Goal: Information Seeking & Learning: Find specific fact

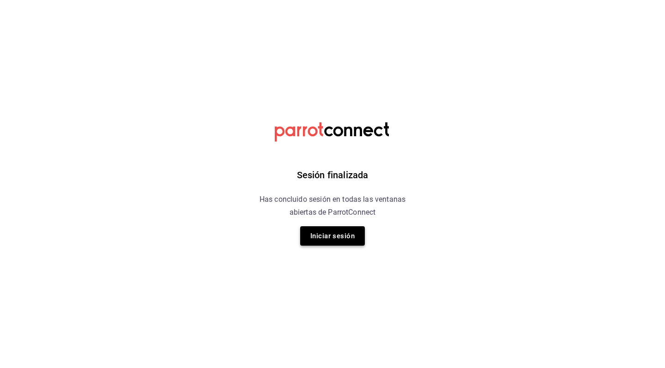
click at [336, 231] on button "Iniciar sesión" at bounding box center [332, 235] width 65 height 19
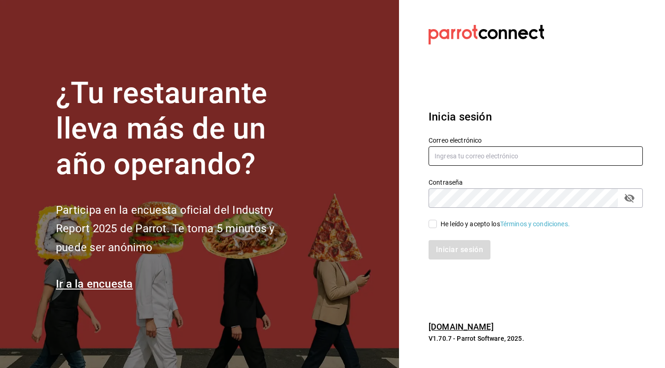
type input "karlaosorniogalvan@gmail.com"
click at [432, 222] on input "He leído y acepto los Términos y condiciones." at bounding box center [432, 224] width 8 height 8
checkbox input "true"
click at [441, 246] on button "Iniciar sesión" at bounding box center [459, 249] width 63 height 19
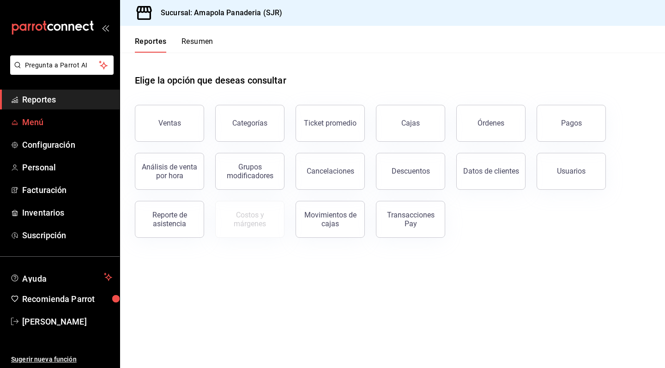
click at [69, 118] on span "Menú" at bounding box center [67, 122] width 90 height 12
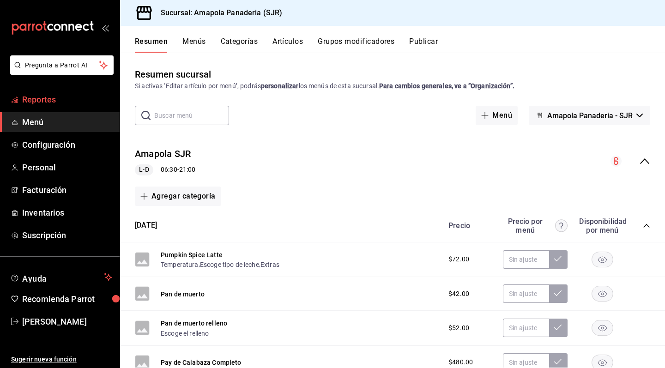
click at [89, 96] on span "Reportes" at bounding box center [67, 99] width 90 height 12
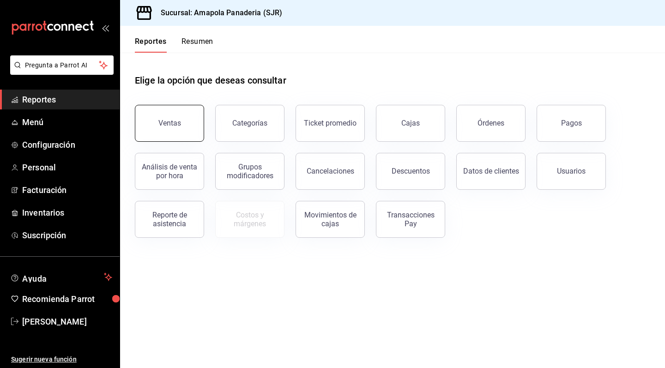
click at [193, 129] on button "Ventas" at bounding box center [169, 123] width 69 height 37
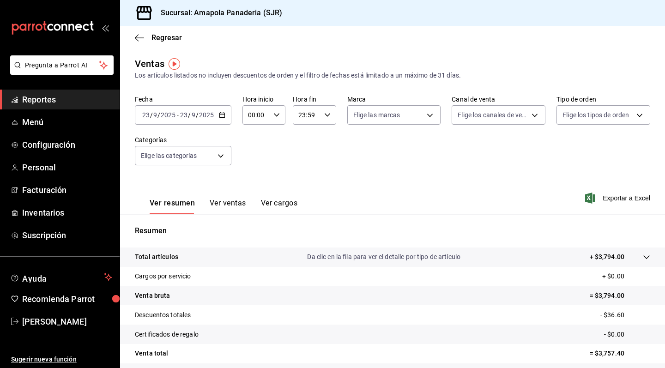
click at [217, 113] on div "2025-09-23 23 / 9 / 2025 - 2025-09-23 23 / 9 / 2025" at bounding box center [183, 114] width 96 height 19
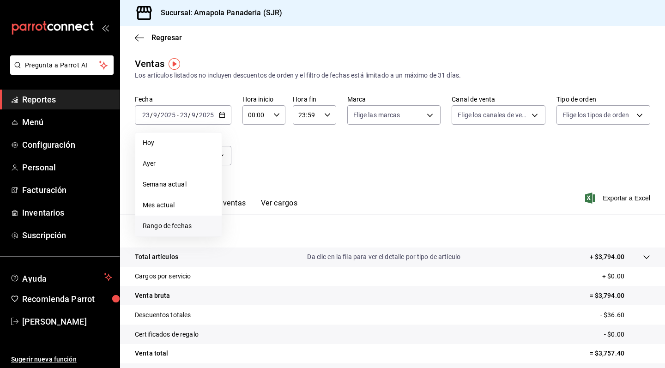
click at [193, 229] on span "Rango de fechas" at bounding box center [179, 226] width 72 height 10
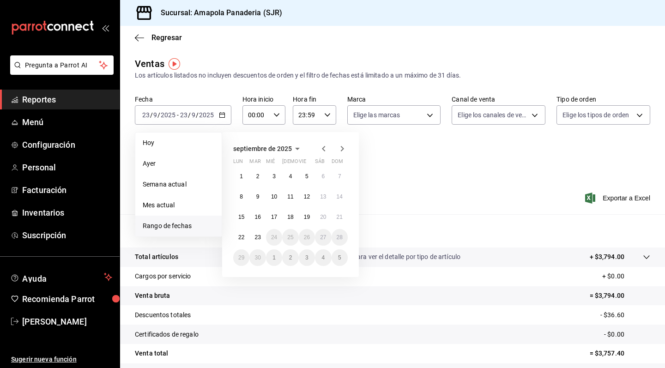
click at [295, 146] on icon "button" at bounding box center [297, 148] width 11 height 11
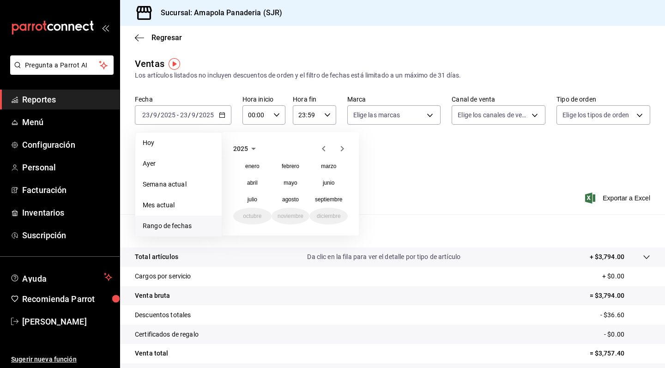
click at [254, 149] on icon "button" at bounding box center [253, 149] width 5 height 2
click at [259, 182] on button "2024" at bounding box center [252, 182] width 38 height 17
click at [244, 217] on abbr "octubre" at bounding box center [252, 216] width 18 height 6
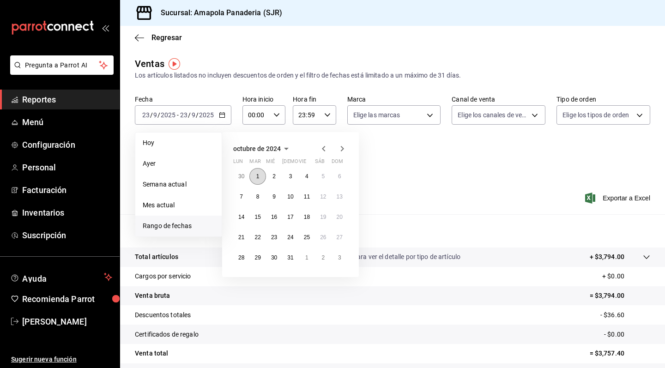
click at [257, 174] on abbr "1" at bounding box center [257, 176] width 3 height 6
click at [294, 263] on button "31" at bounding box center [290, 257] width 16 height 17
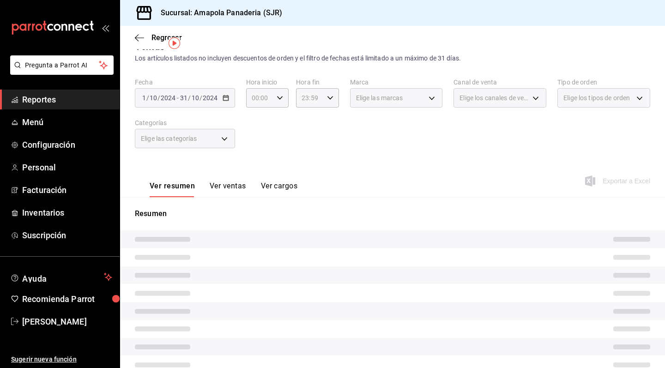
scroll to position [21, 0]
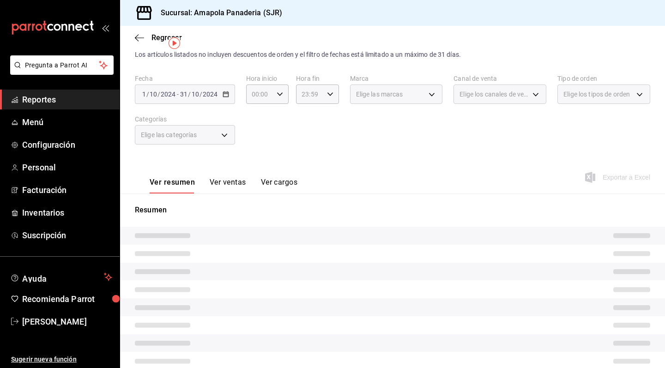
click at [234, 182] on button "Ver ventas" at bounding box center [228, 186] width 36 height 16
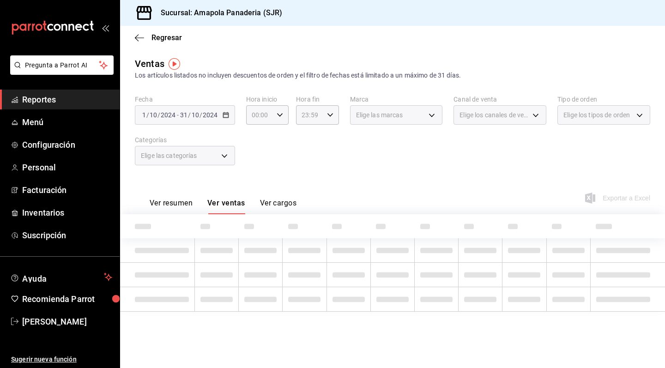
click at [278, 203] on button "Ver cargos" at bounding box center [278, 206] width 37 height 16
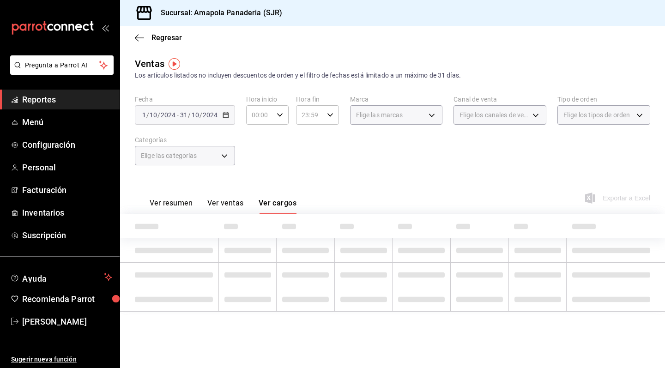
click at [190, 203] on button "Ver resumen" at bounding box center [171, 206] width 43 height 16
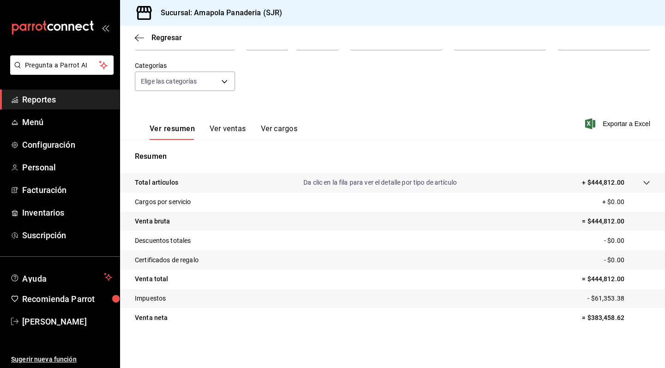
scroll to position [74, 0]
drag, startPoint x: 589, startPoint y: 180, endPoint x: 615, endPoint y: 184, distance: 26.6
click at [615, 184] on p "+ $444,812.00" at bounding box center [602, 183] width 42 height 10
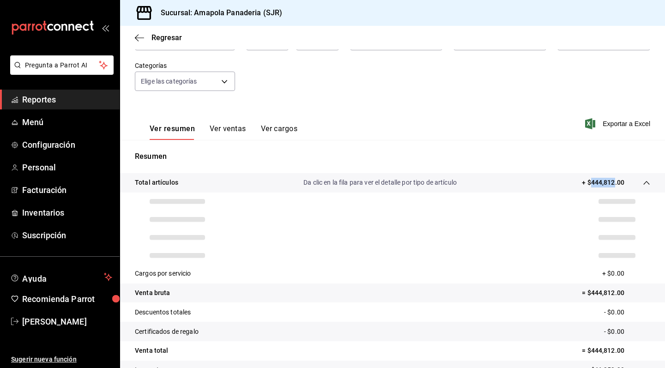
copy p "444,812"
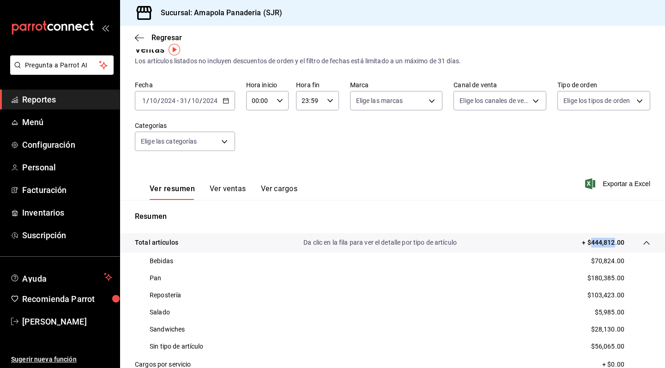
scroll to position [8, 0]
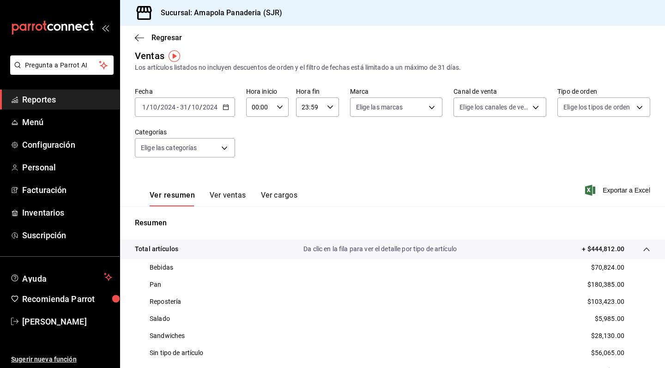
click at [229, 108] on div "[DATE] [DATE] - [DATE] [DATE]" at bounding box center [185, 106] width 100 height 19
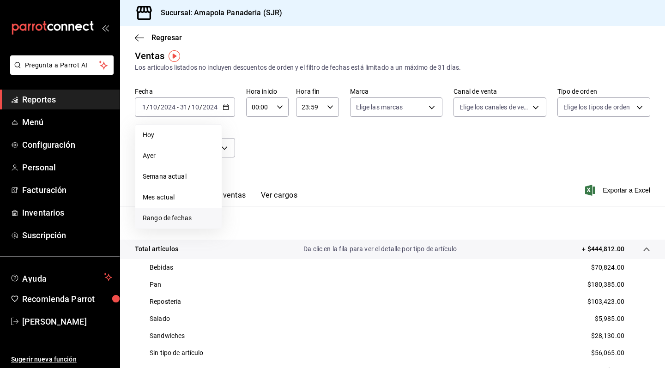
click at [181, 212] on li "Rango de fechas" at bounding box center [178, 218] width 86 height 21
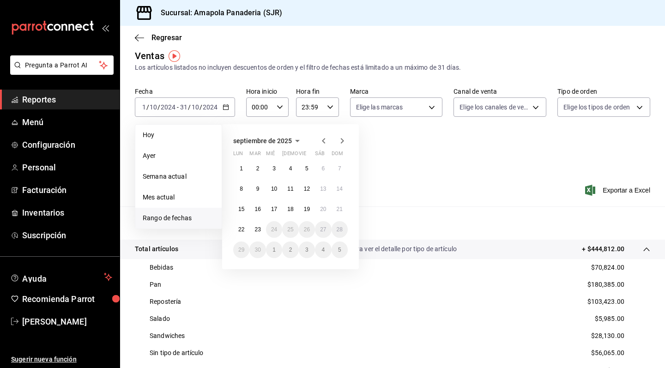
click at [297, 140] on icon "button" at bounding box center [297, 141] width 5 height 2
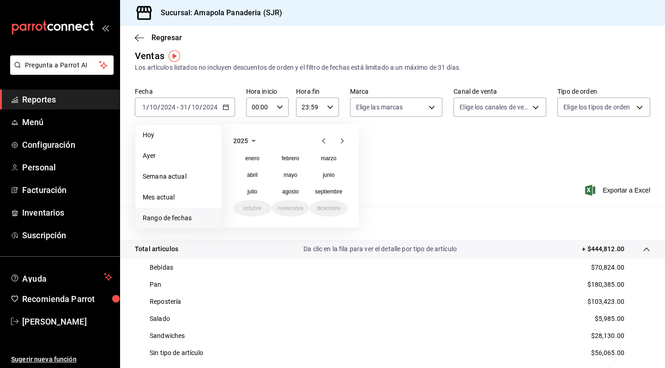
click at [250, 137] on icon "button" at bounding box center [253, 140] width 11 height 11
click at [257, 170] on button "2024" at bounding box center [252, 175] width 38 height 17
click at [291, 204] on button "noviembre" at bounding box center [290, 208] width 38 height 17
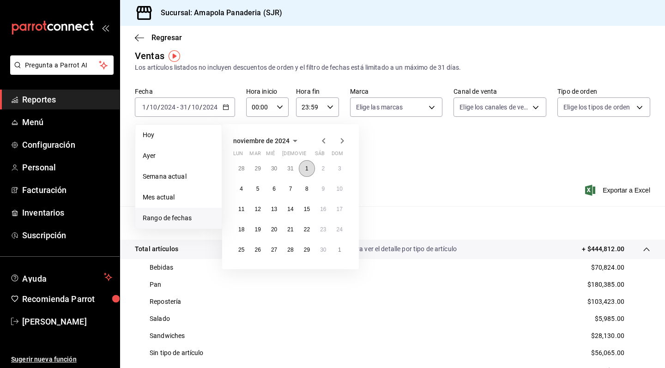
click at [301, 163] on button "1" at bounding box center [307, 168] width 16 height 17
click at [326, 252] on abbr "30" at bounding box center [323, 249] width 6 height 6
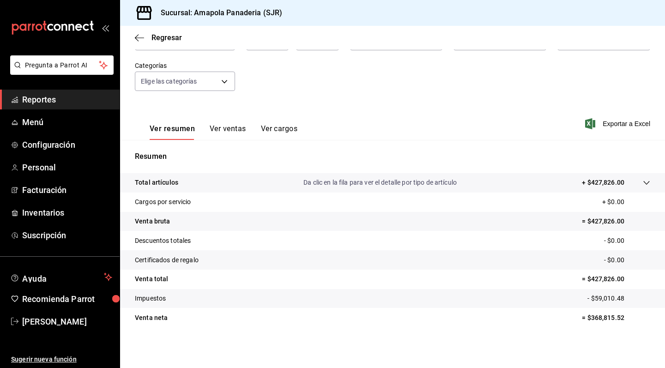
scroll to position [74, 0]
drag, startPoint x: 592, startPoint y: 180, endPoint x: 613, endPoint y: 186, distance: 21.8
click at [613, 186] on p "+ $427,826.00" at bounding box center [602, 183] width 42 height 10
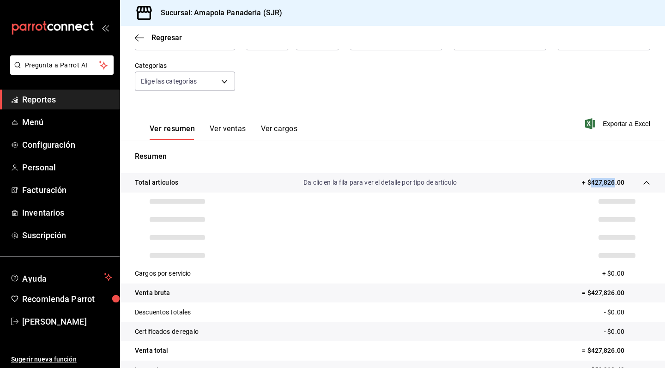
copy p "427,826"
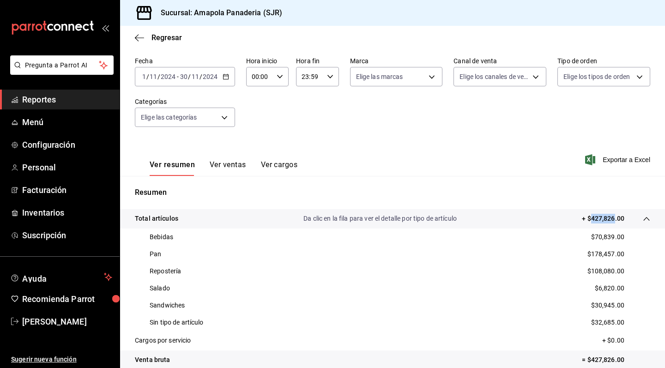
scroll to position [38, 0]
click at [229, 78] on div "[DATE] [DATE] - [DATE] [DATE]" at bounding box center [185, 76] width 100 height 19
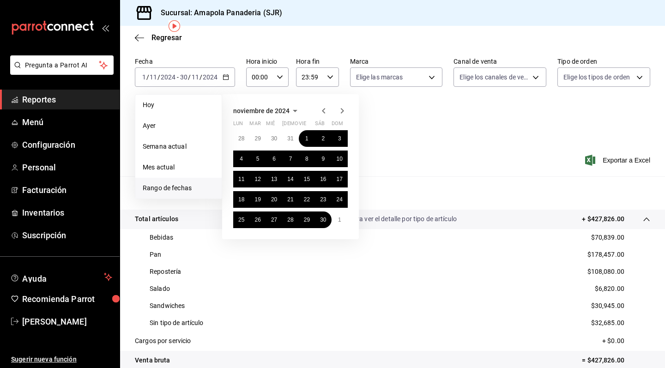
click at [293, 110] on icon "button" at bounding box center [295, 111] width 5 height 2
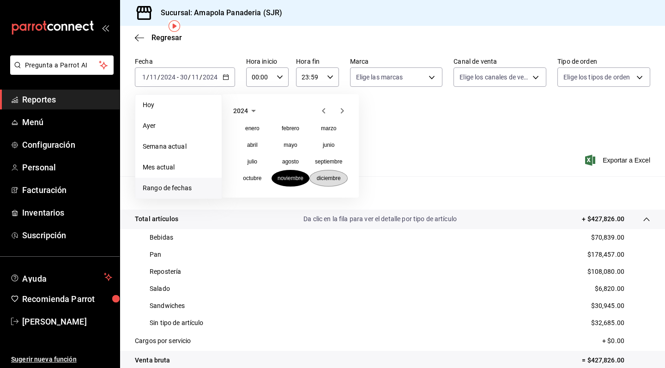
click at [327, 177] on abbr "diciembre" at bounding box center [329, 178] width 24 height 6
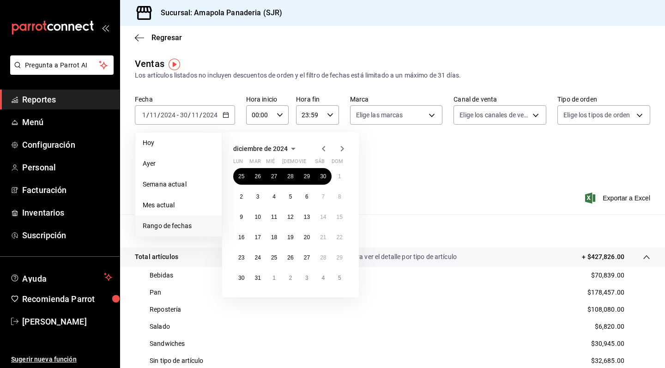
scroll to position [0, 0]
click at [336, 174] on button "1" at bounding box center [339, 176] width 16 height 17
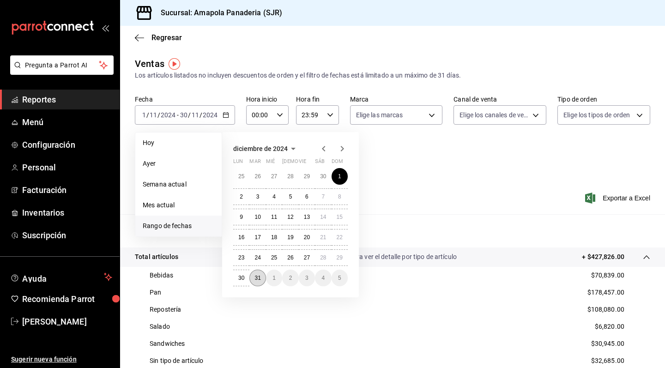
click at [258, 277] on abbr "31" at bounding box center [257, 278] width 6 height 6
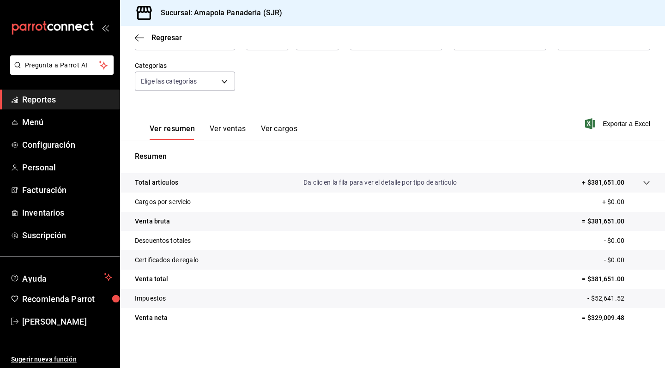
scroll to position [74, 0]
drag, startPoint x: 590, startPoint y: 183, endPoint x: 615, endPoint y: 186, distance: 24.6
click at [615, 186] on p "+ $381,651.00" at bounding box center [602, 183] width 42 height 10
copy p "381,651"
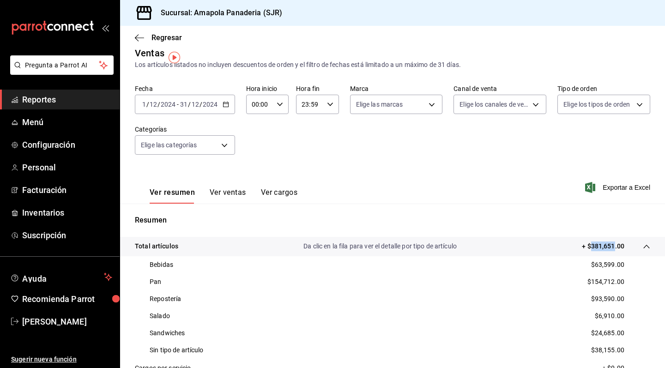
scroll to position [6, 0]
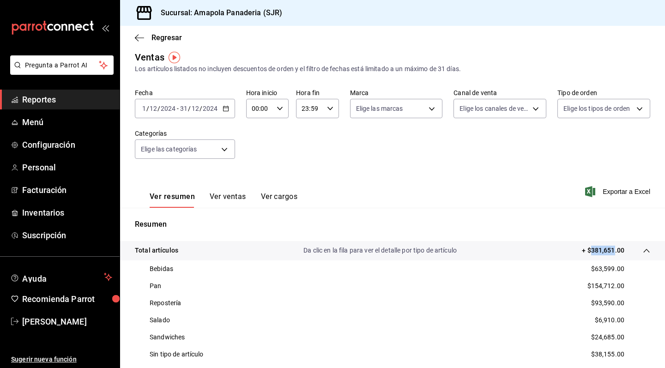
click at [228, 108] on icon "button" at bounding box center [225, 108] width 6 height 6
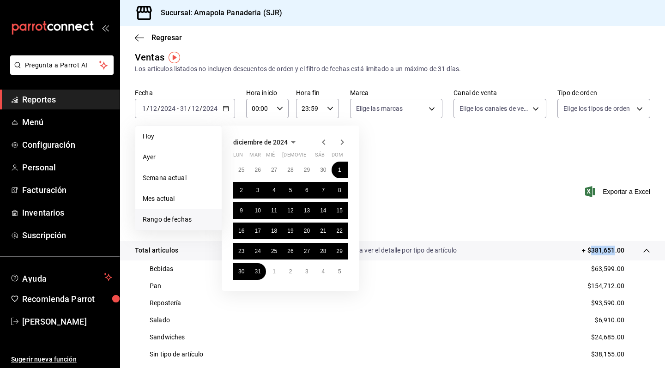
click at [339, 145] on icon "button" at bounding box center [341, 142] width 11 height 11
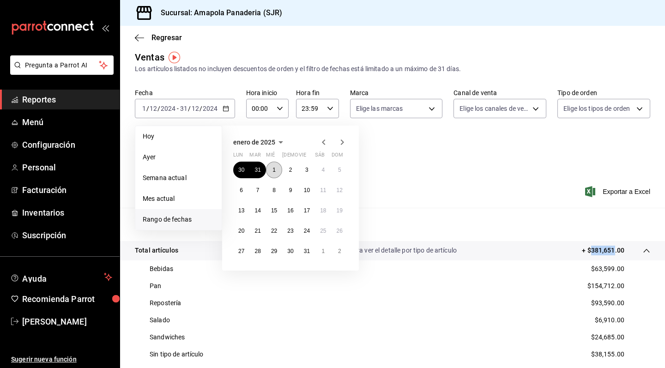
click at [271, 171] on button "1" at bounding box center [274, 170] width 16 height 17
click at [307, 251] on abbr "31" at bounding box center [307, 251] width 6 height 6
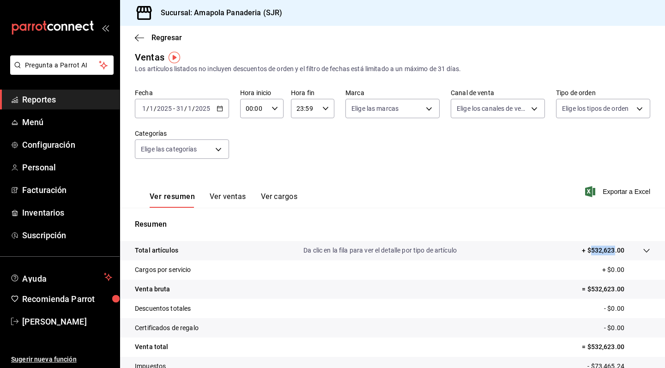
drag, startPoint x: 589, startPoint y: 250, endPoint x: 614, endPoint y: 251, distance: 24.5
click at [614, 251] on p "+ $532,623.00" at bounding box center [602, 251] width 42 height 10
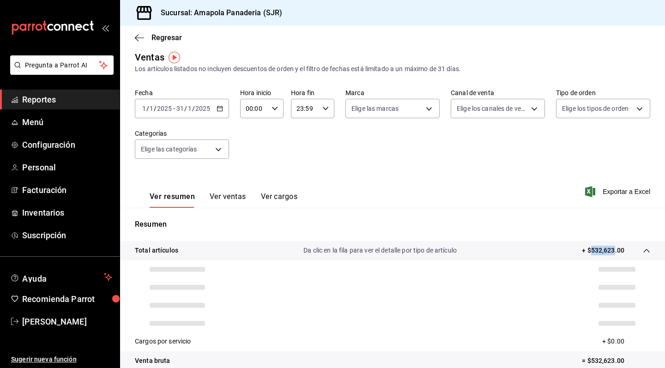
copy p "532,623"
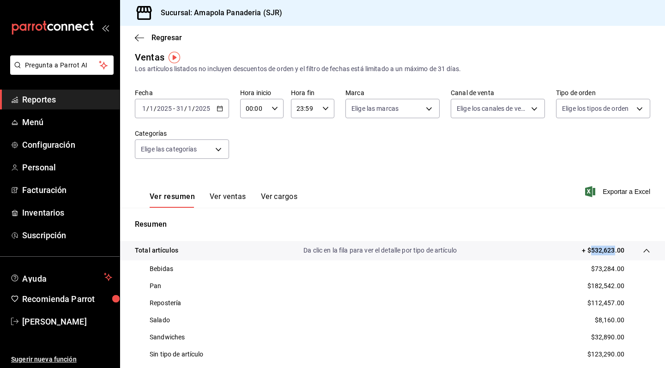
click at [222, 107] on \(Stroke\) "button" at bounding box center [220, 108] width 6 height 5
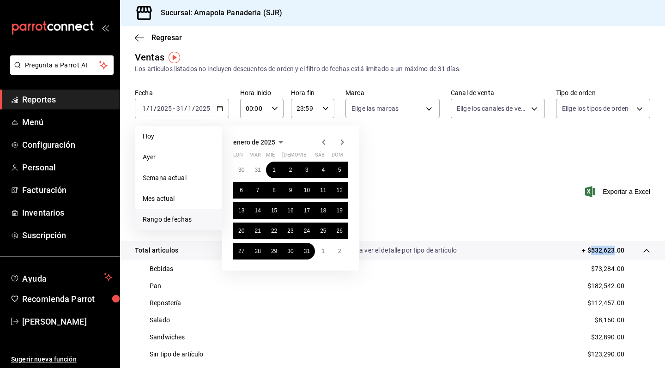
click at [340, 142] on icon "button" at bounding box center [341, 142] width 11 height 11
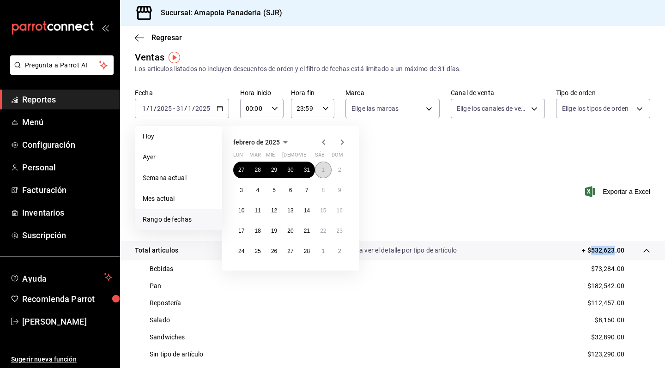
click at [321, 167] on button "1" at bounding box center [323, 170] width 16 height 17
click at [310, 249] on abbr "28" at bounding box center [307, 251] width 6 height 6
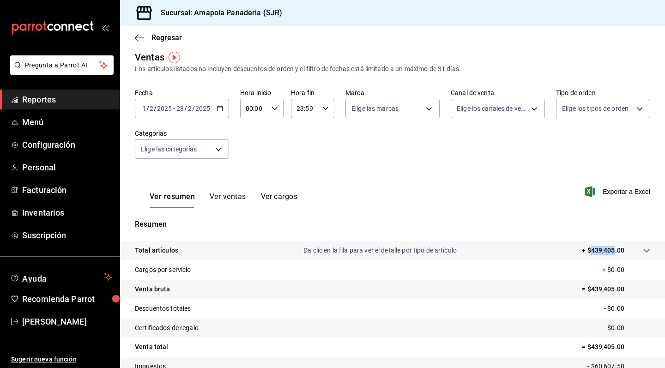
drag, startPoint x: 592, startPoint y: 250, endPoint x: 613, endPoint y: 253, distance: 21.0
click at [613, 253] on p "+ $439,405.00" at bounding box center [602, 251] width 42 height 10
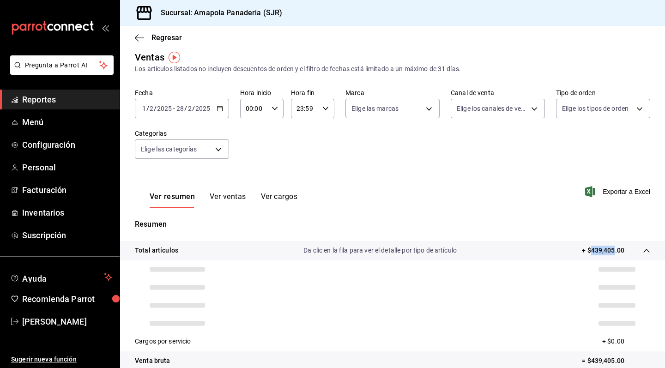
copy p "439,405"
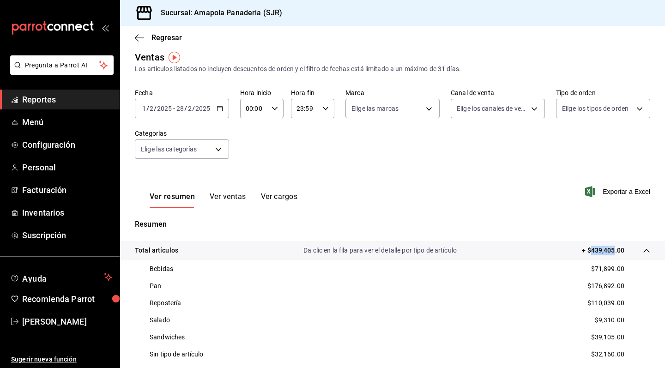
click at [217, 109] on \(Stroke\) "button" at bounding box center [220, 108] width 6 height 5
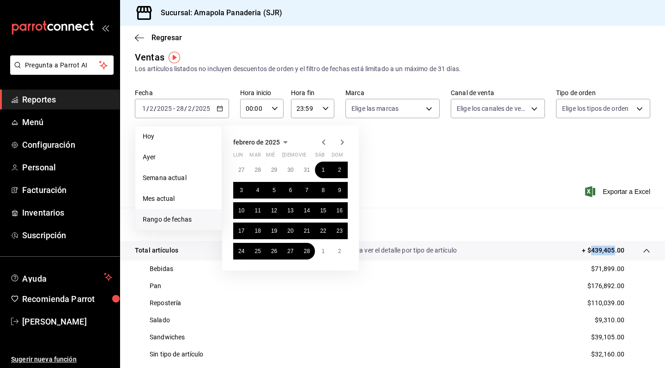
click at [342, 140] on icon "button" at bounding box center [342, 142] width 3 height 6
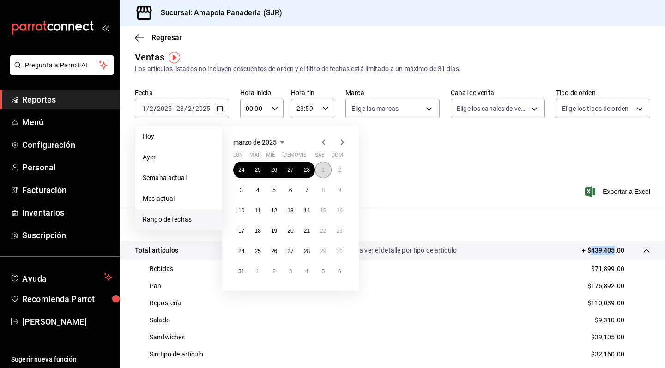
click at [322, 168] on abbr "1" at bounding box center [322, 170] width 3 height 6
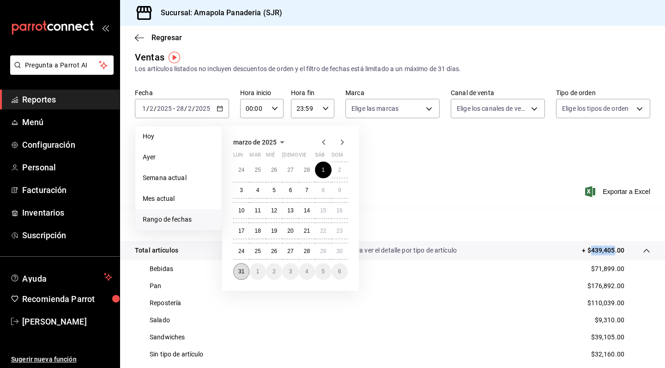
click at [242, 267] on button "31" at bounding box center [241, 271] width 16 height 17
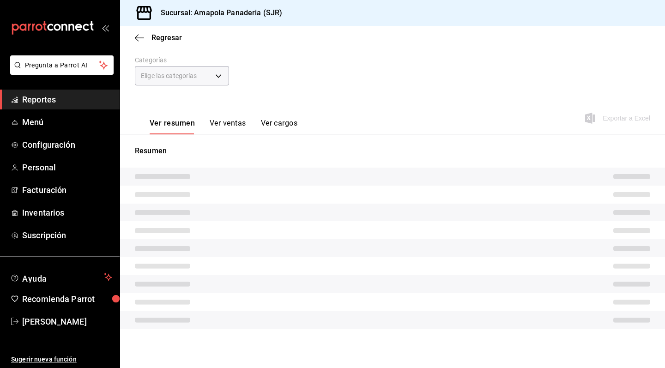
scroll to position [74, 0]
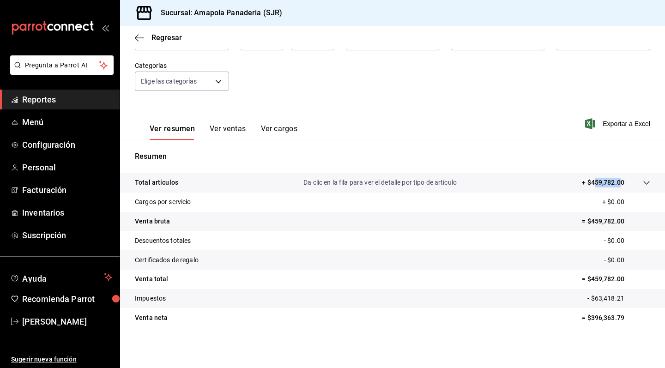
drag, startPoint x: 593, startPoint y: 183, endPoint x: 618, endPoint y: 185, distance: 25.0
click at [618, 185] on p "+ $459,782.00" at bounding box center [602, 183] width 42 height 10
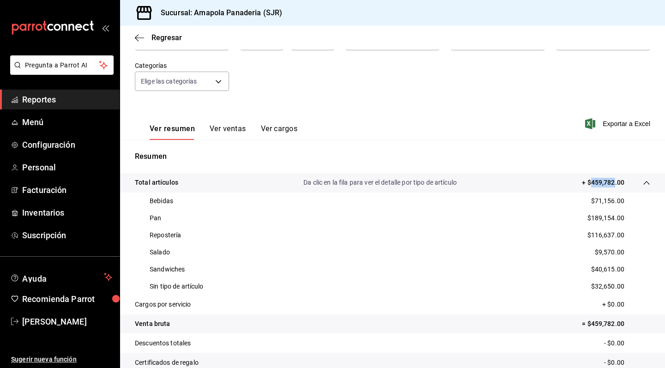
drag, startPoint x: 591, startPoint y: 183, endPoint x: 614, endPoint y: 182, distance: 22.6
click at [614, 182] on p "+ $459,782.00" at bounding box center [602, 183] width 42 height 10
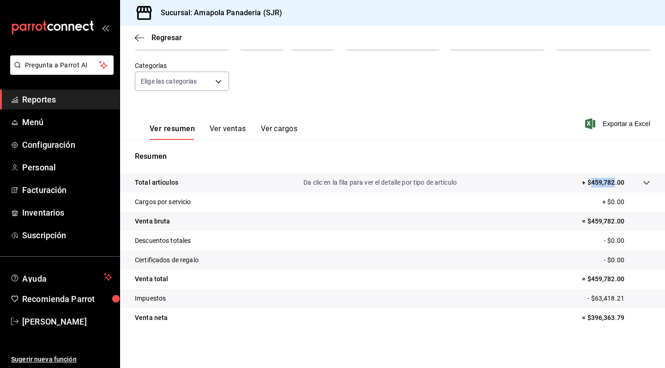
copy p "459,782"
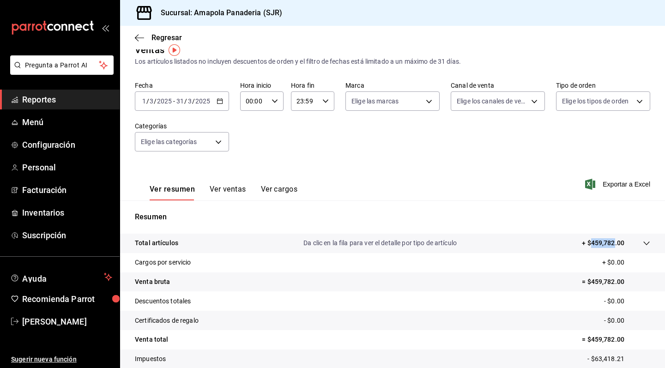
scroll to position [0, 0]
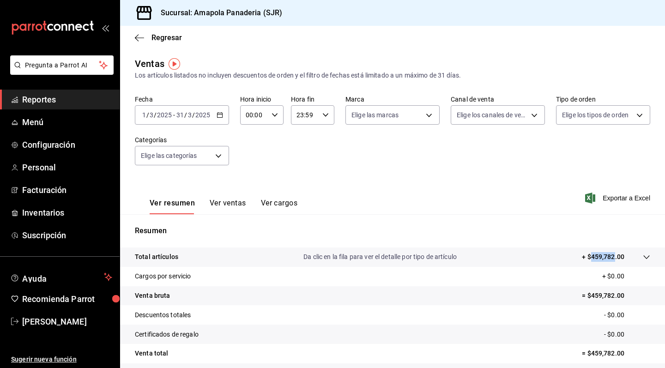
click at [222, 113] on icon "button" at bounding box center [219, 115] width 6 height 6
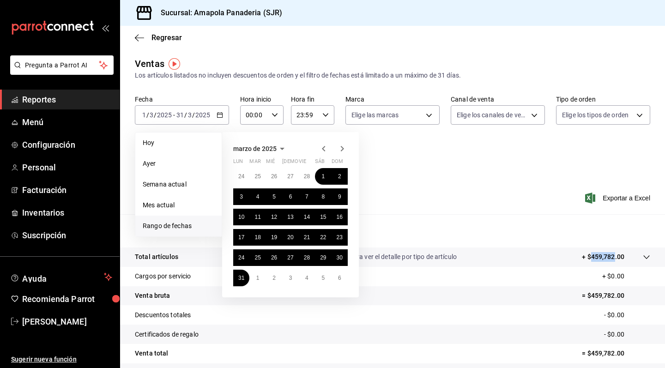
click at [341, 144] on icon "button" at bounding box center [341, 148] width 11 height 11
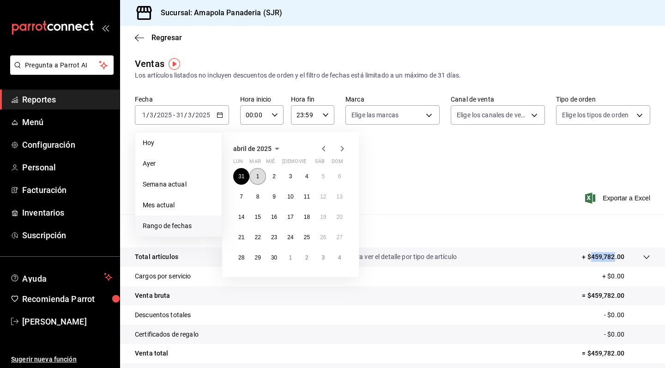
click at [258, 177] on abbr "1" at bounding box center [257, 176] width 3 height 6
click at [276, 258] on abbr "30" at bounding box center [274, 257] width 6 height 6
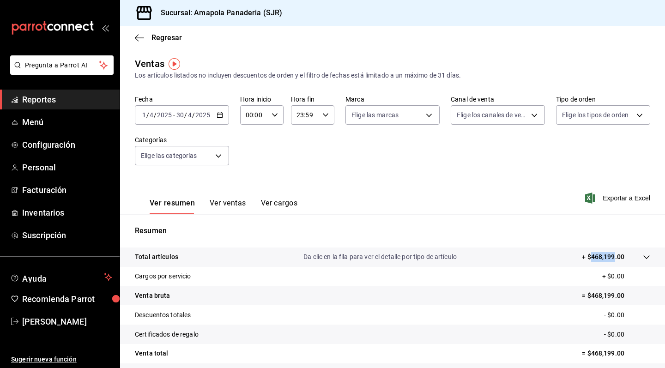
drag, startPoint x: 589, startPoint y: 257, endPoint x: 615, endPoint y: 257, distance: 25.4
click at [615, 257] on p "+ $468,199.00" at bounding box center [602, 257] width 42 height 10
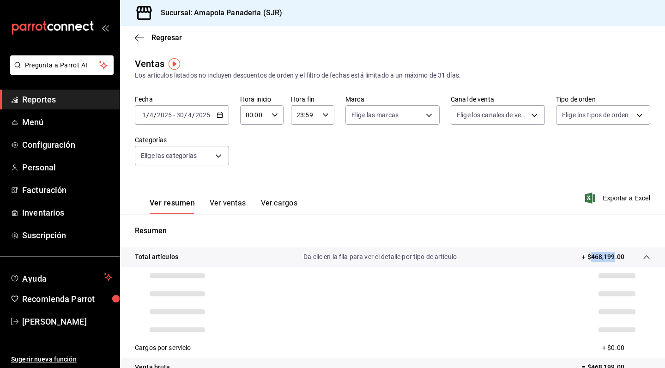
copy p "468,199"
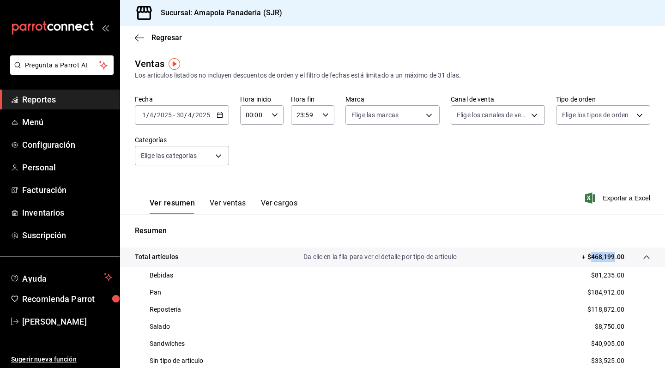
click at [219, 116] on icon "button" at bounding box center [219, 115] width 6 height 6
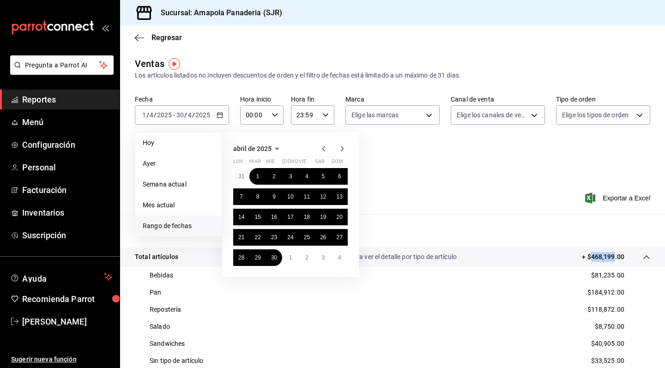
click at [343, 148] on icon "button" at bounding box center [342, 149] width 3 height 6
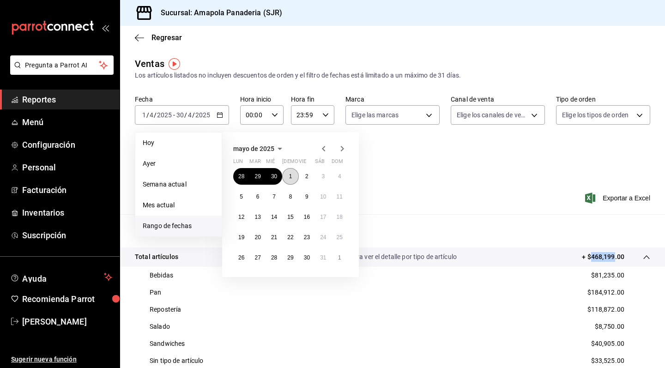
click at [291, 178] on abbr "1" at bounding box center [290, 176] width 3 height 6
click at [321, 259] on abbr "31" at bounding box center [323, 257] width 6 height 6
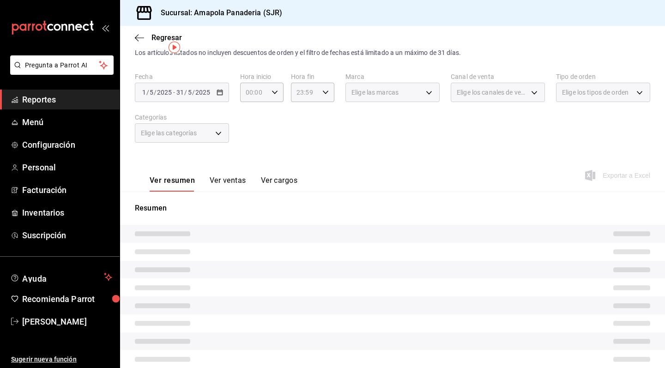
scroll to position [25, 0]
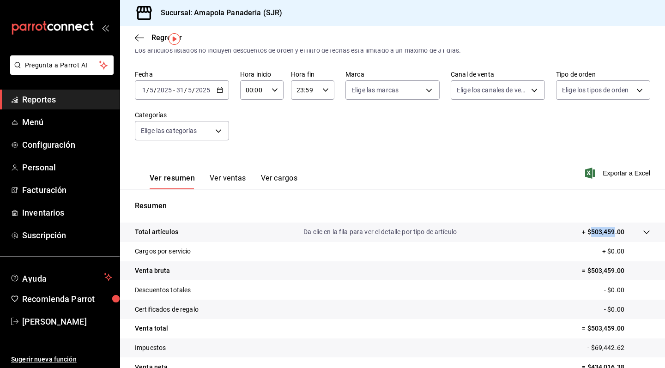
drag, startPoint x: 592, startPoint y: 234, endPoint x: 614, endPoint y: 234, distance: 22.6
click at [614, 234] on p "+ $503,459.00" at bounding box center [602, 232] width 42 height 10
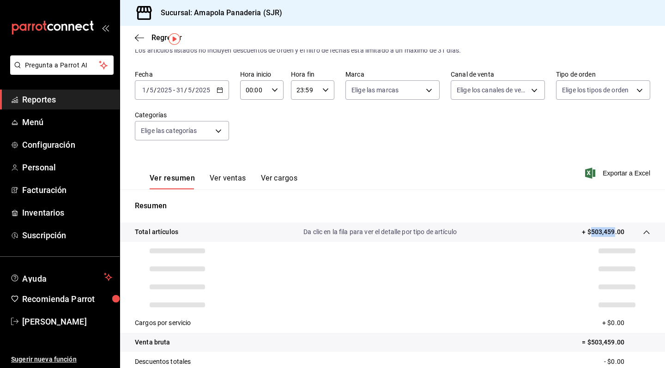
copy p "503,459"
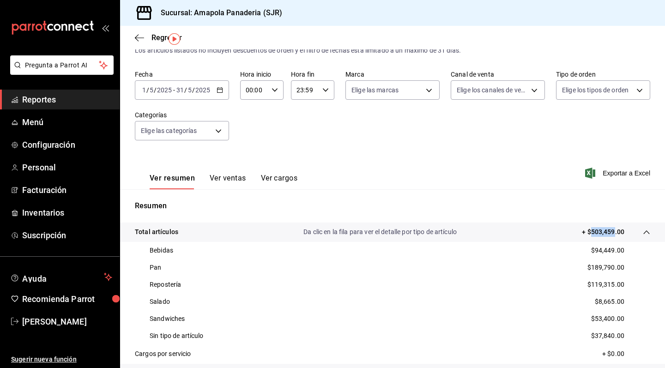
click at [218, 90] on icon "button" at bounding box center [219, 90] width 6 height 6
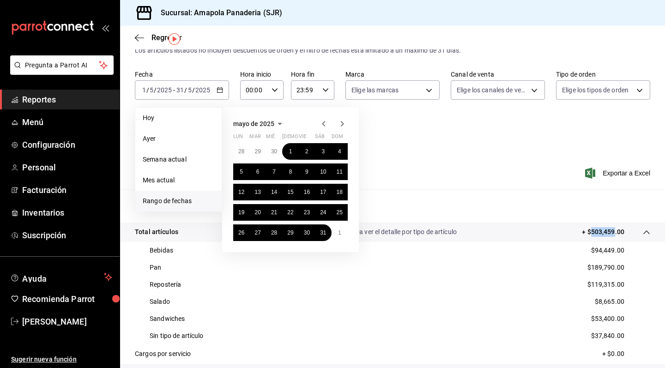
click at [339, 124] on icon "button" at bounding box center [341, 123] width 11 height 11
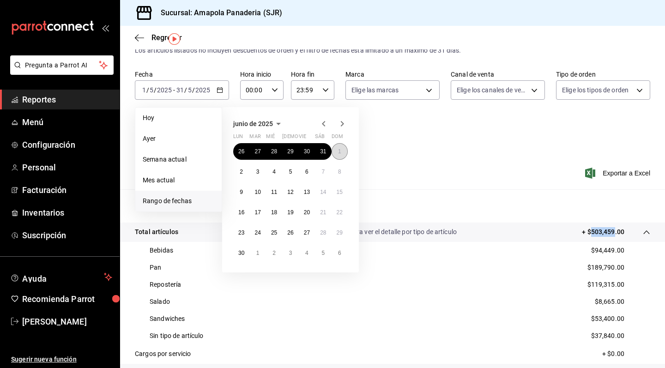
click at [336, 152] on button "1" at bounding box center [339, 151] width 16 height 17
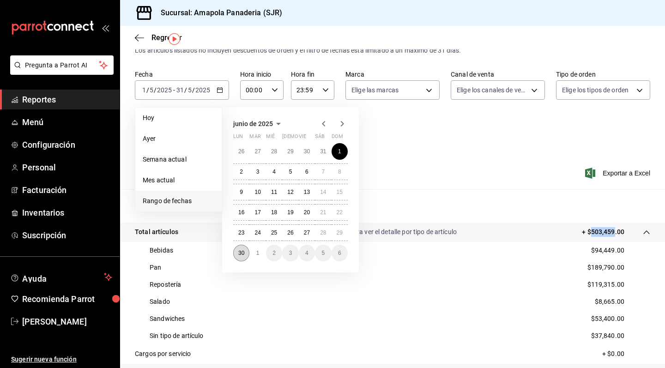
click at [244, 248] on button "30" at bounding box center [241, 253] width 16 height 17
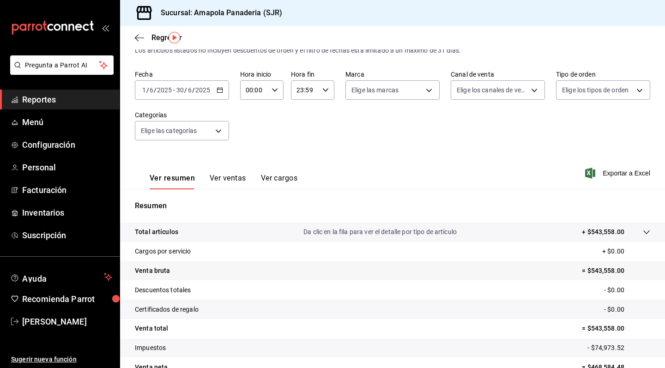
scroll to position [39, 0]
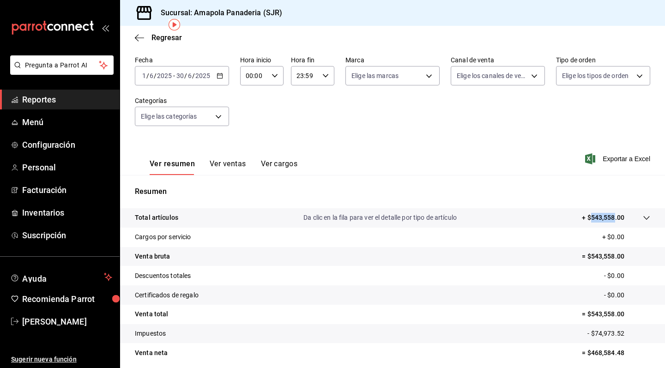
drag, startPoint x: 591, startPoint y: 216, endPoint x: 614, endPoint y: 220, distance: 22.9
click at [614, 220] on p "+ $543,558.00" at bounding box center [602, 218] width 42 height 10
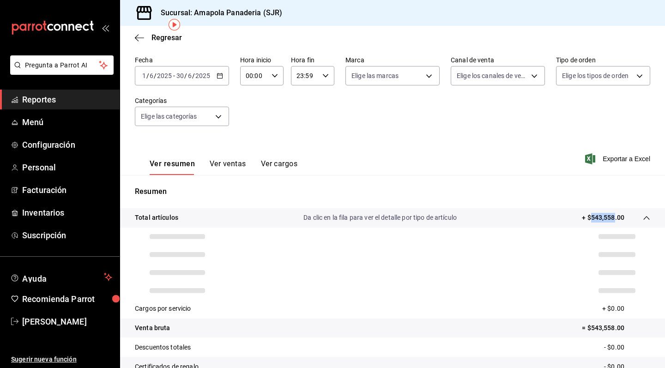
copy p "543,558"
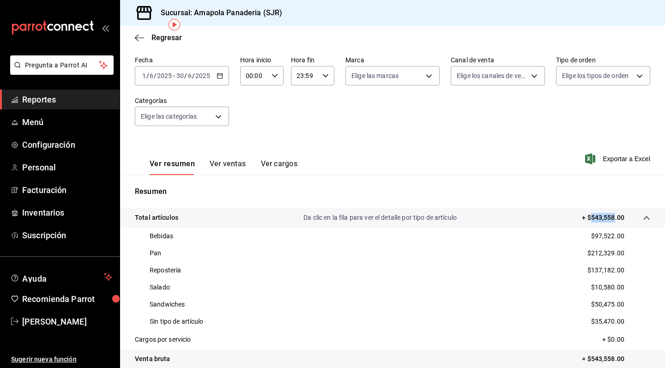
click at [216, 78] on icon "button" at bounding box center [219, 75] width 6 height 6
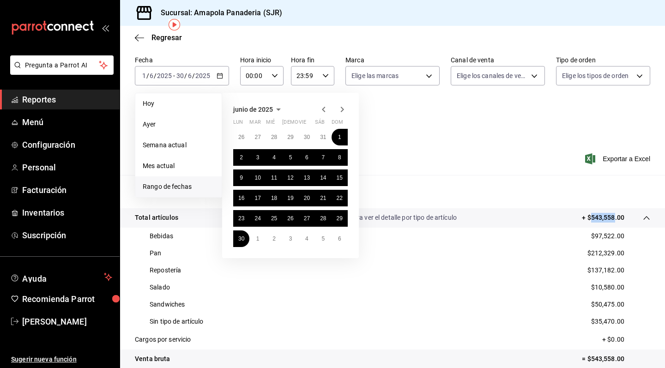
click at [342, 110] on icon "button" at bounding box center [341, 109] width 11 height 11
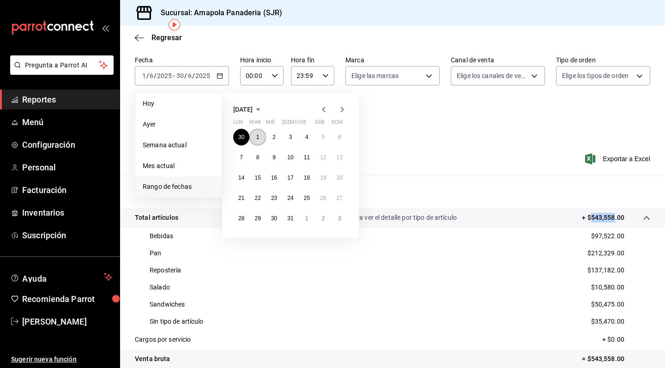
click at [255, 138] on button "1" at bounding box center [257, 137] width 16 height 17
click at [292, 215] on abbr "31" at bounding box center [290, 218] width 6 height 6
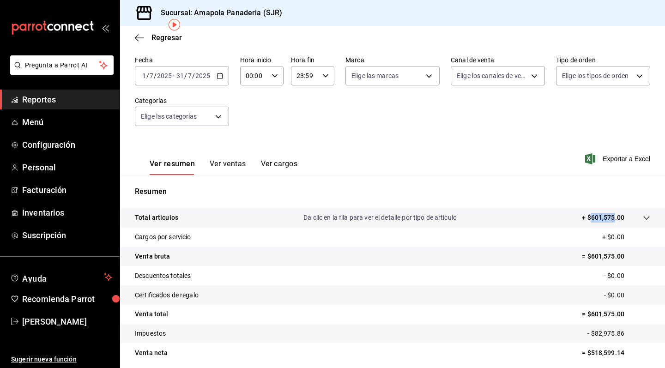
drag, startPoint x: 592, startPoint y: 219, endPoint x: 614, endPoint y: 220, distance: 22.6
click at [614, 220] on p "+ $601,575.00" at bounding box center [602, 218] width 42 height 10
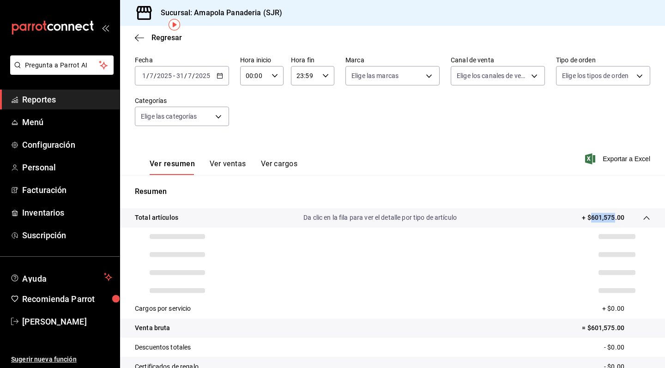
copy p "601,575"
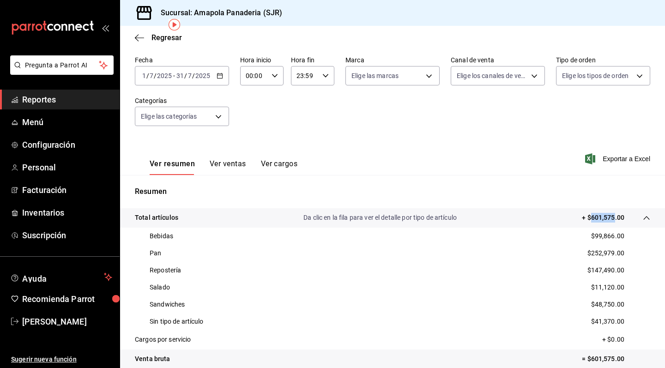
click at [221, 77] on icon "button" at bounding box center [219, 75] width 6 height 6
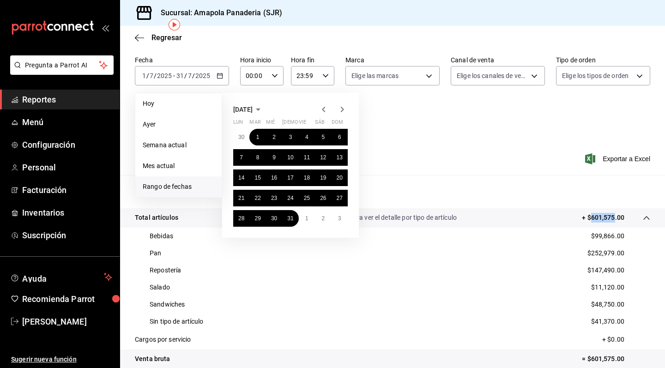
click at [342, 107] on icon "button" at bounding box center [341, 109] width 11 height 11
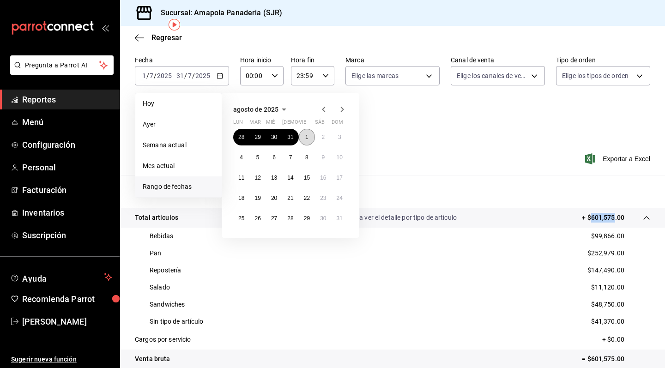
click at [301, 133] on button "1" at bounding box center [307, 137] width 16 height 17
click at [304, 222] on button "29" at bounding box center [307, 218] width 16 height 17
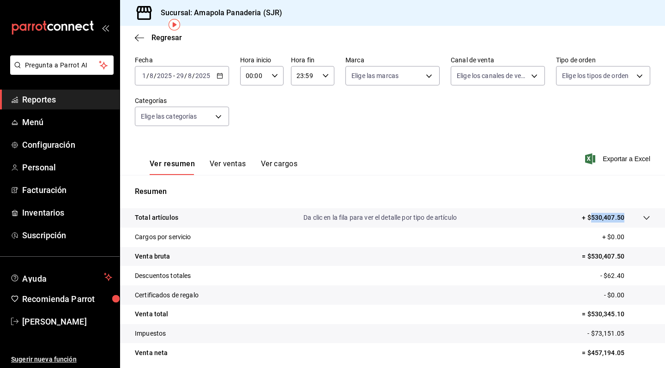
drag, startPoint x: 592, startPoint y: 218, endPoint x: 623, endPoint y: 218, distance: 30.5
click at [623, 218] on p "+ $530,407.50" at bounding box center [602, 218] width 42 height 10
